Goal: Task Accomplishment & Management: Complete application form

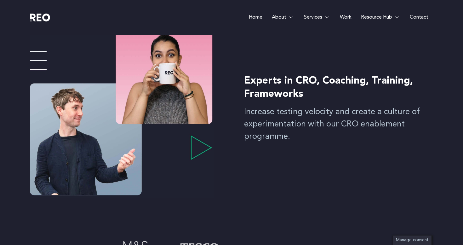
scroll to position [97, 0]
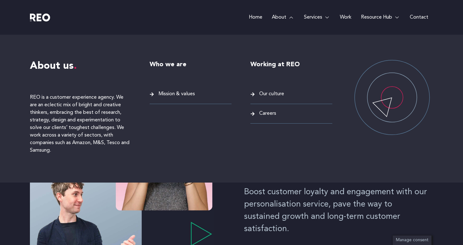
click at [270, 116] on span "Careers" at bounding box center [267, 113] width 19 height 9
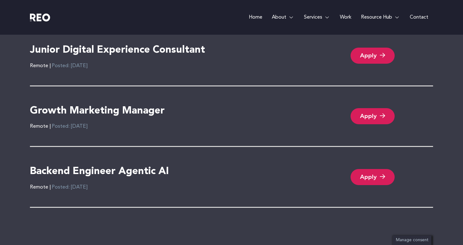
scroll to position [1412, 0]
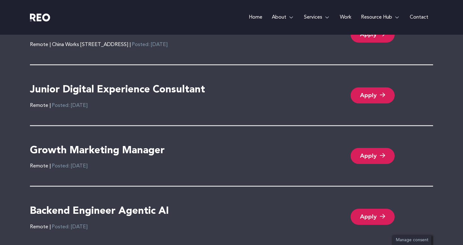
click at [379, 87] on link "Apply" at bounding box center [372, 95] width 44 height 16
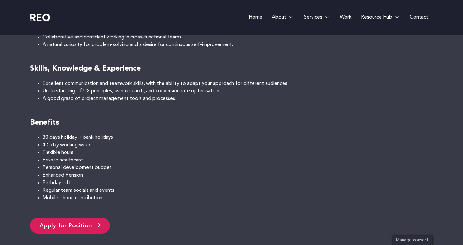
scroll to position [407, 0]
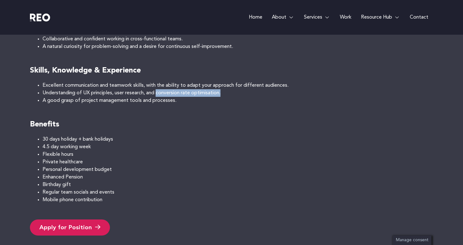
drag, startPoint x: 160, startPoint y: 91, endPoint x: 230, endPoint y: 92, distance: 70.8
click at [230, 92] on li "Understanding of UX principles, user research, and conversion rate optimisation." at bounding box center [238, 93] width 390 height 8
copy li "conversion rate optimisation."
